Goal: Information Seeking & Learning: Learn about a topic

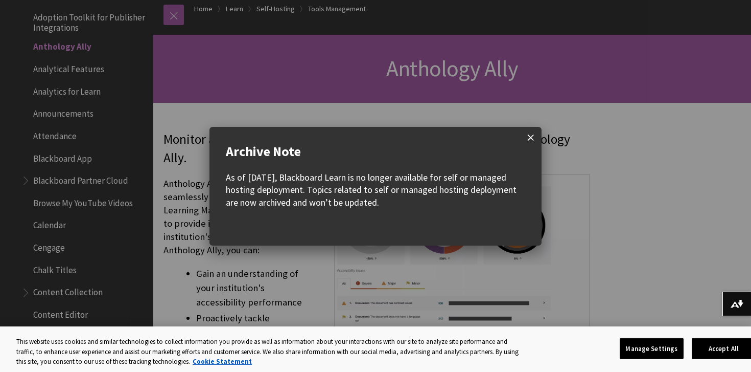
click at [533, 138] on span at bounding box center [530, 137] width 21 height 21
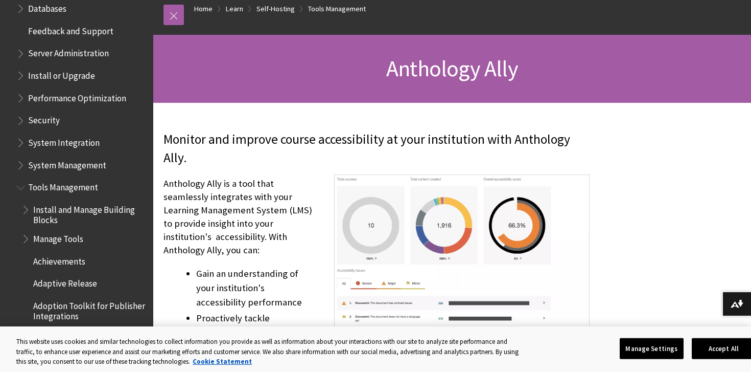
scroll to position [1229, 0]
click at [17, 180] on span "Book outline for Blackboard Learn Help" at bounding box center [21, 186] width 11 height 13
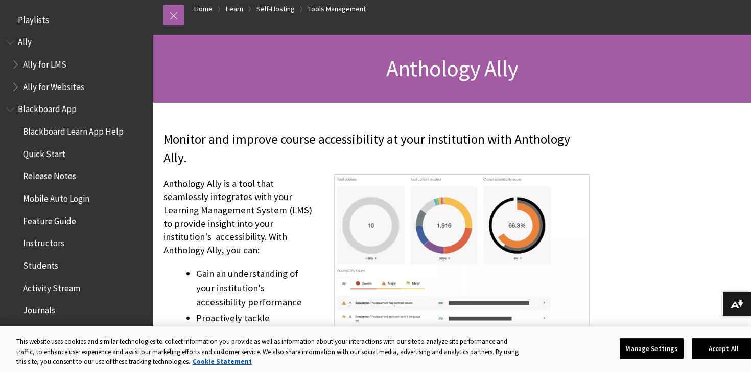
scroll to position [0, 0]
click at [11, 109] on span "Book outline for Blackboard App Help" at bounding box center [11, 107] width 11 height 13
click at [16, 65] on span "Book outline for Anthology Ally Help" at bounding box center [16, 62] width 11 height 13
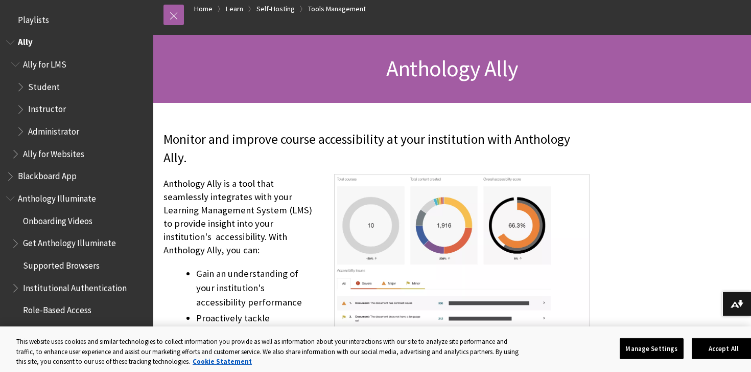
click at [37, 86] on span "Student" at bounding box center [44, 85] width 32 height 14
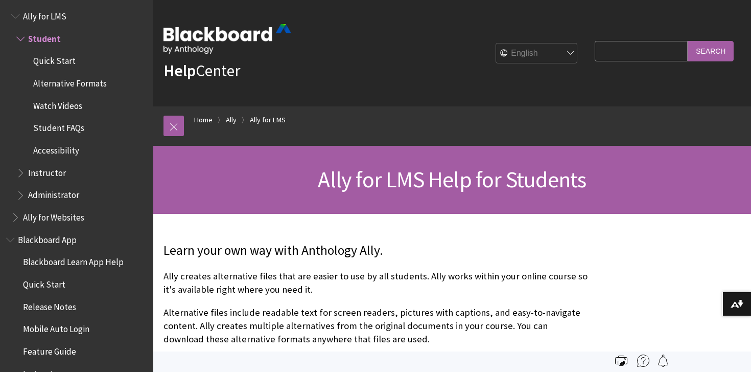
scroll to position [45, 0]
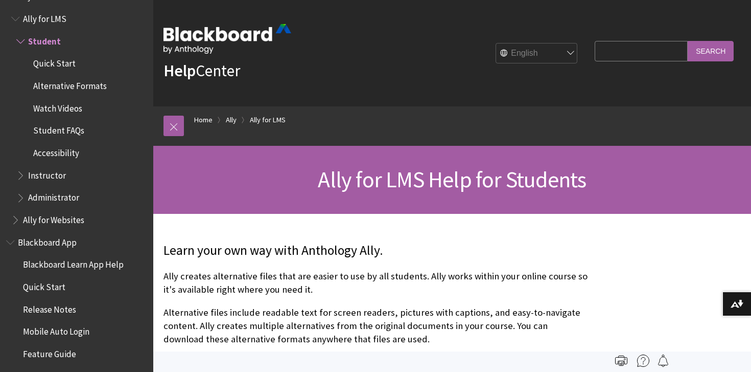
click at [54, 170] on span "Instructor" at bounding box center [47, 174] width 38 height 14
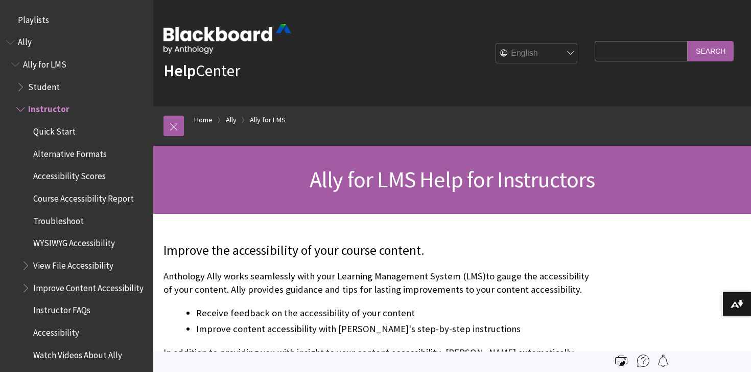
scroll to position [84, 0]
